Goal: Task Accomplishment & Management: Manage account settings

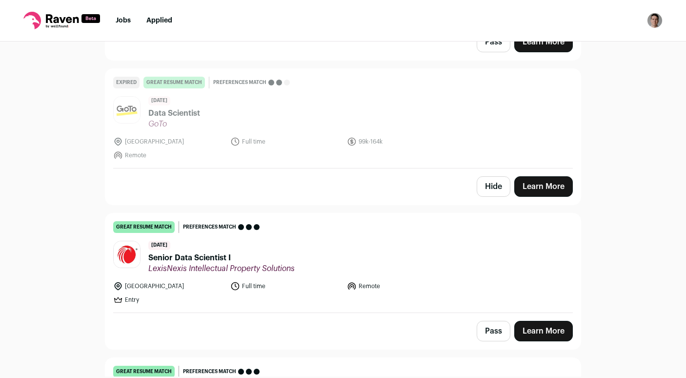
scroll to position [214, 0]
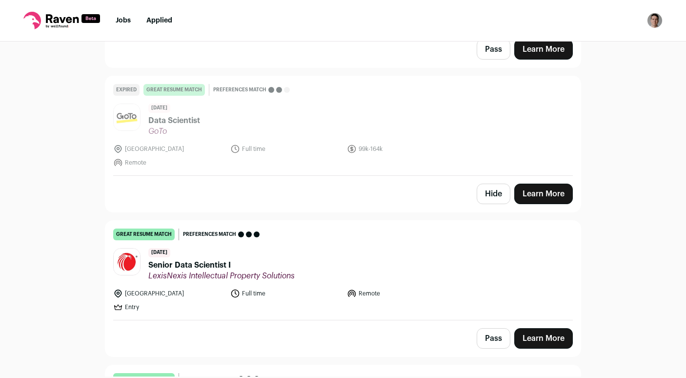
click at [486, 189] on button "Hide" at bounding box center [494, 193] width 34 height 20
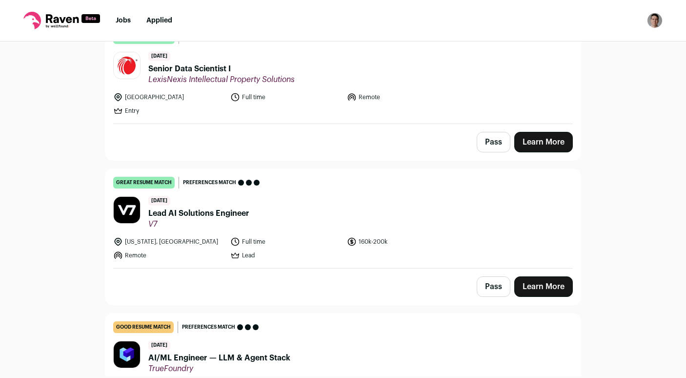
scroll to position [399, 0]
